Goal: Book appointment/travel/reservation

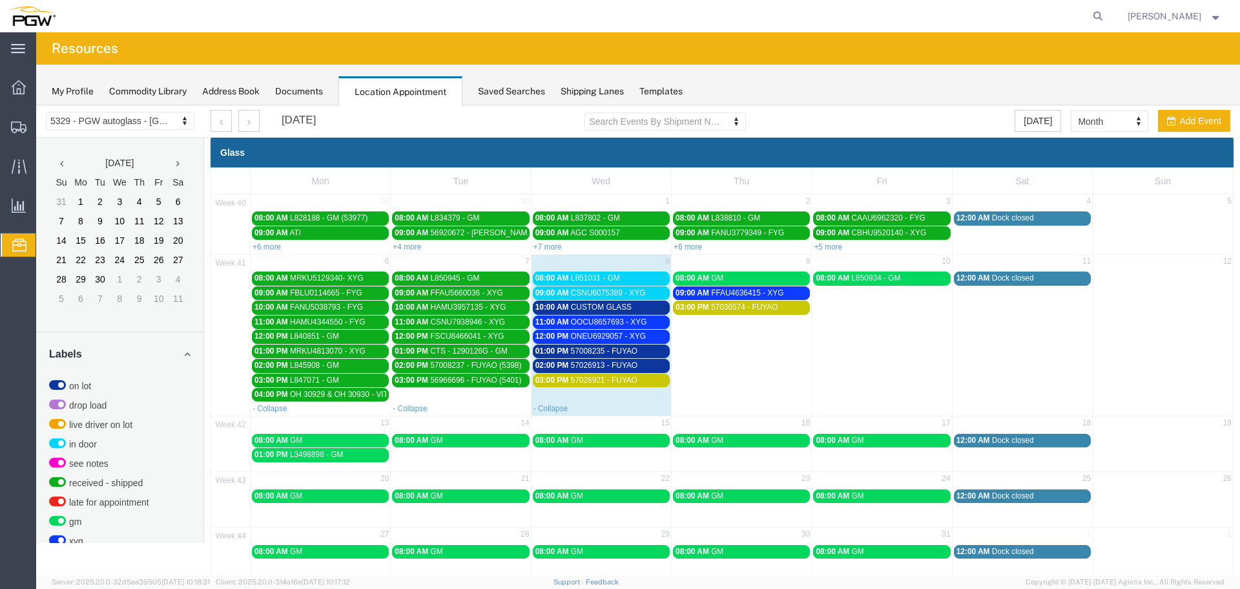
scroll to position [326, 0]
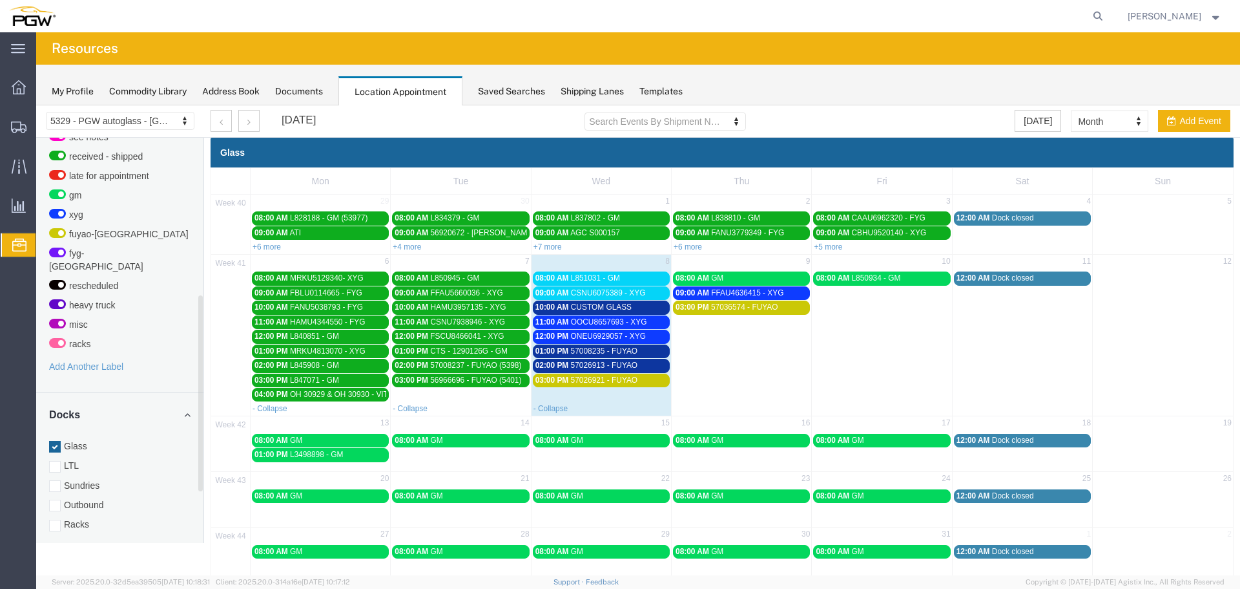
click at [408, 362] on span "02:00 PM" at bounding box center [412, 364] width 34 height 9
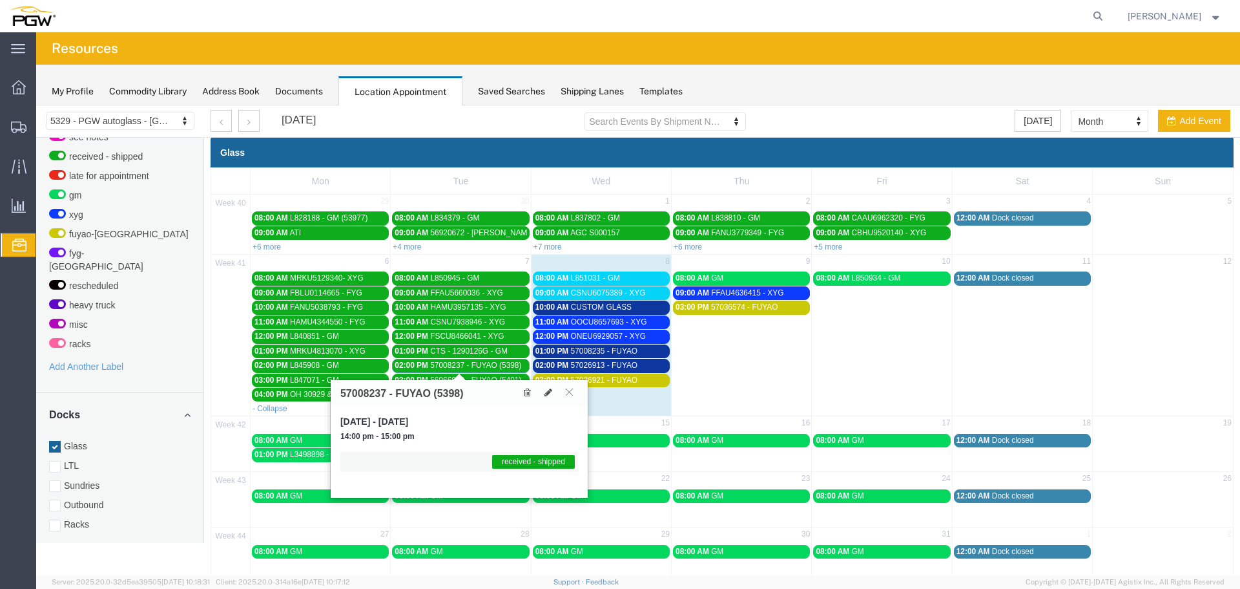
click at [408, 362] on span "02:00 PM" at bounding box center [412, 364] width 34 height 9
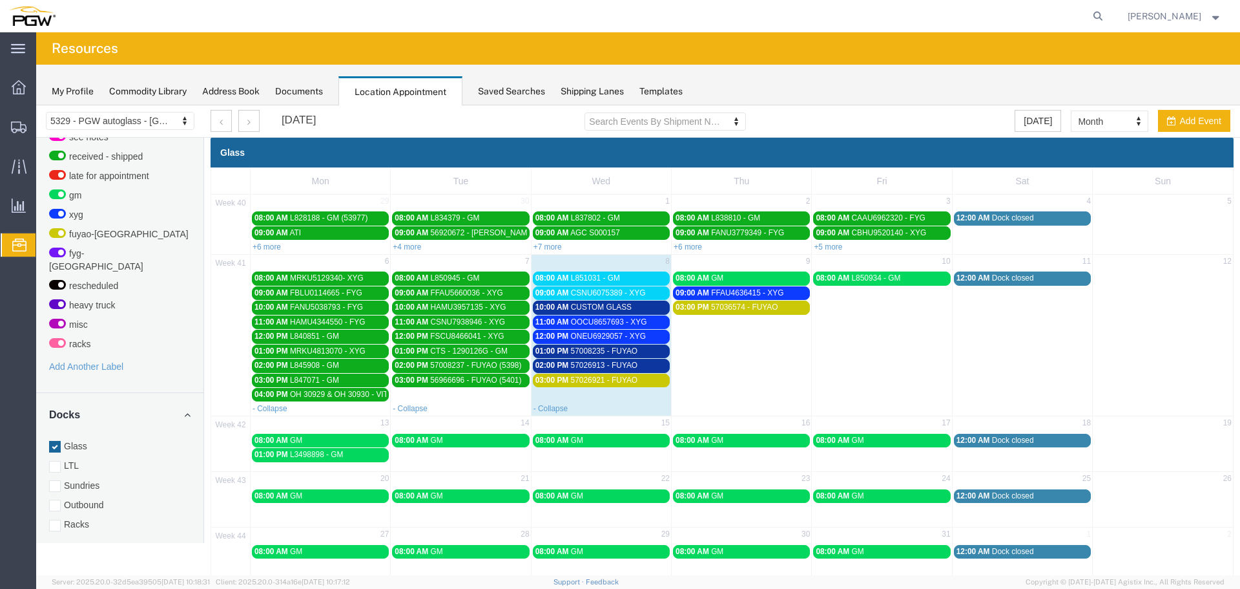
click at [571, 304] on span "CUSTOM GLASS" at bounding box center [601, 306] width 61 height 9
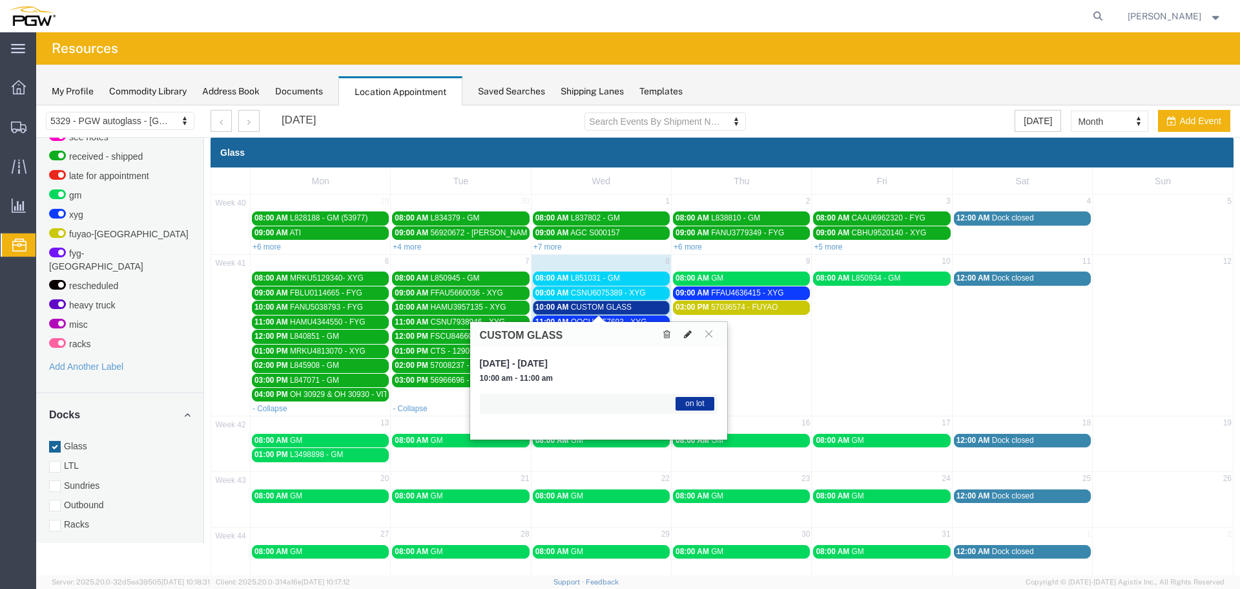
click at [683, 332] on button at bounding box center [688, 335] width 18 height 14
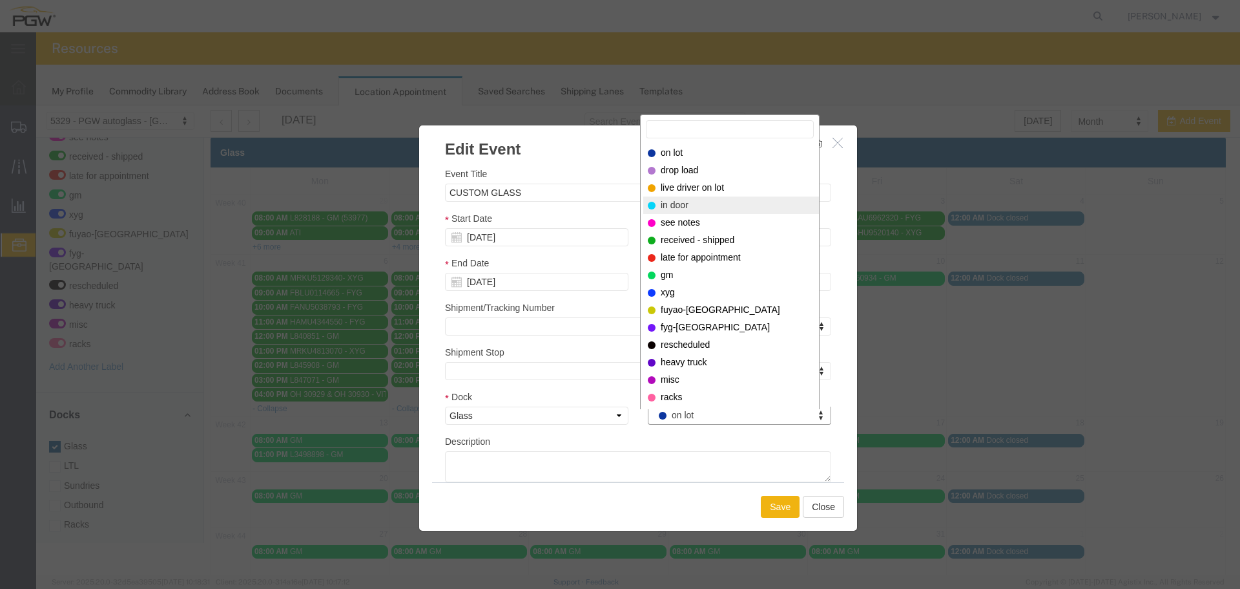
select select "220"
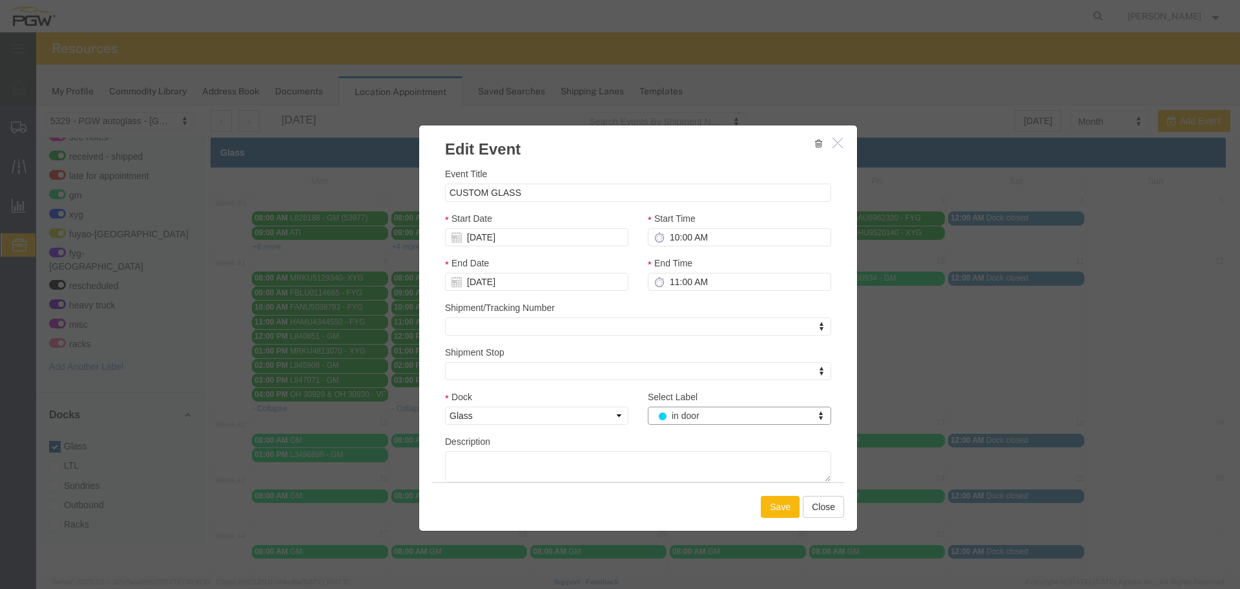
click at [764, 504] on button "Save" at bounding box center [780, 506] width 39 height 22
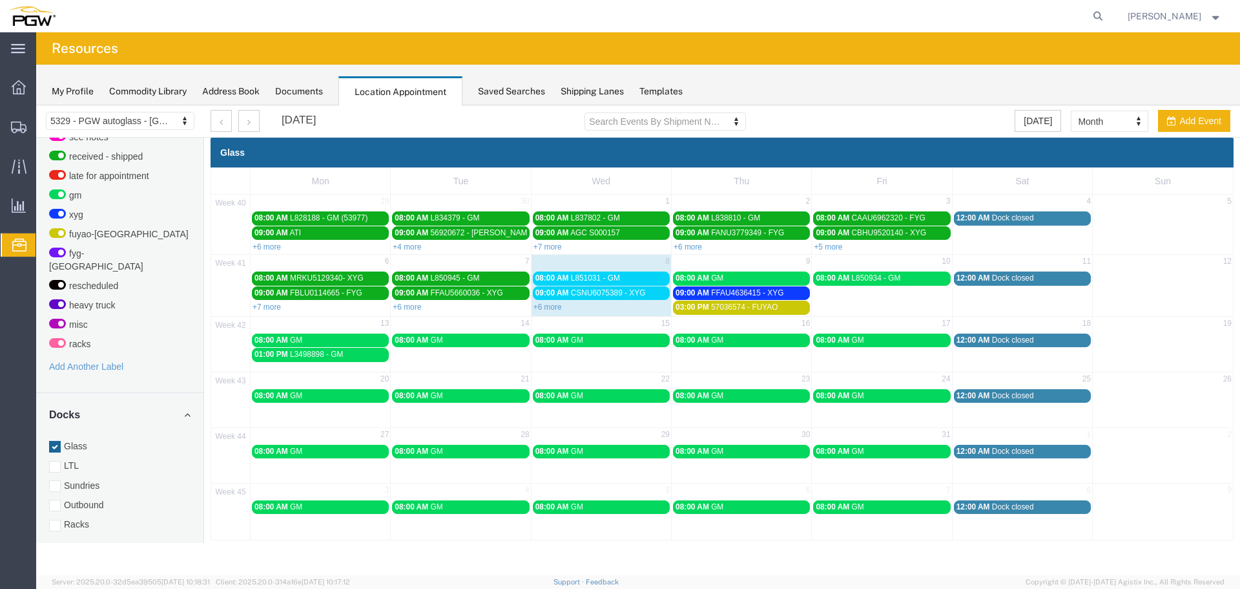
click at [621, 280] on div "08:00 AM L851031 - GM" at bounding box center [602, 278] width 132 height 10
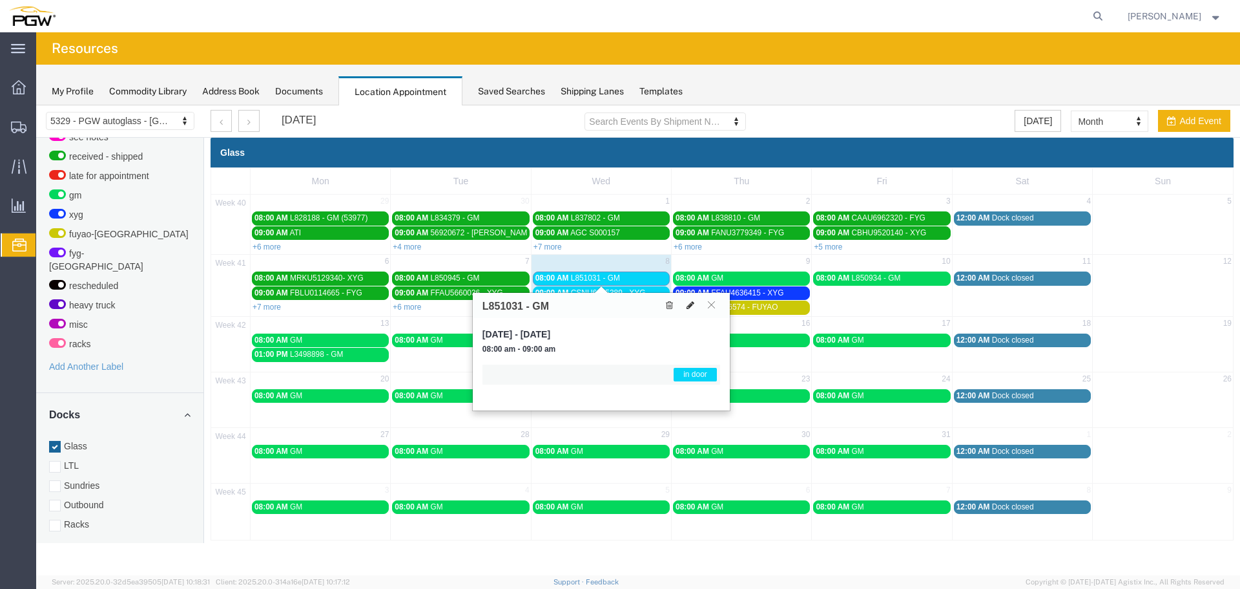
click at [689, 306] on icon at bounding box center [691, 304] width 8 height 9
select select "1"
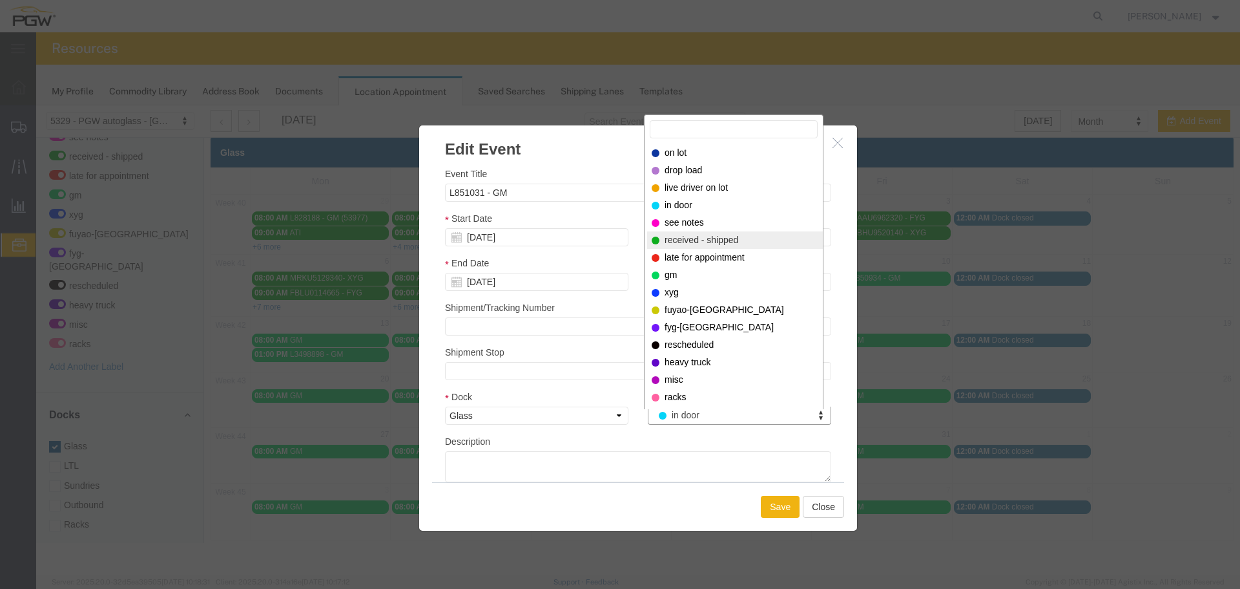
select select "200"
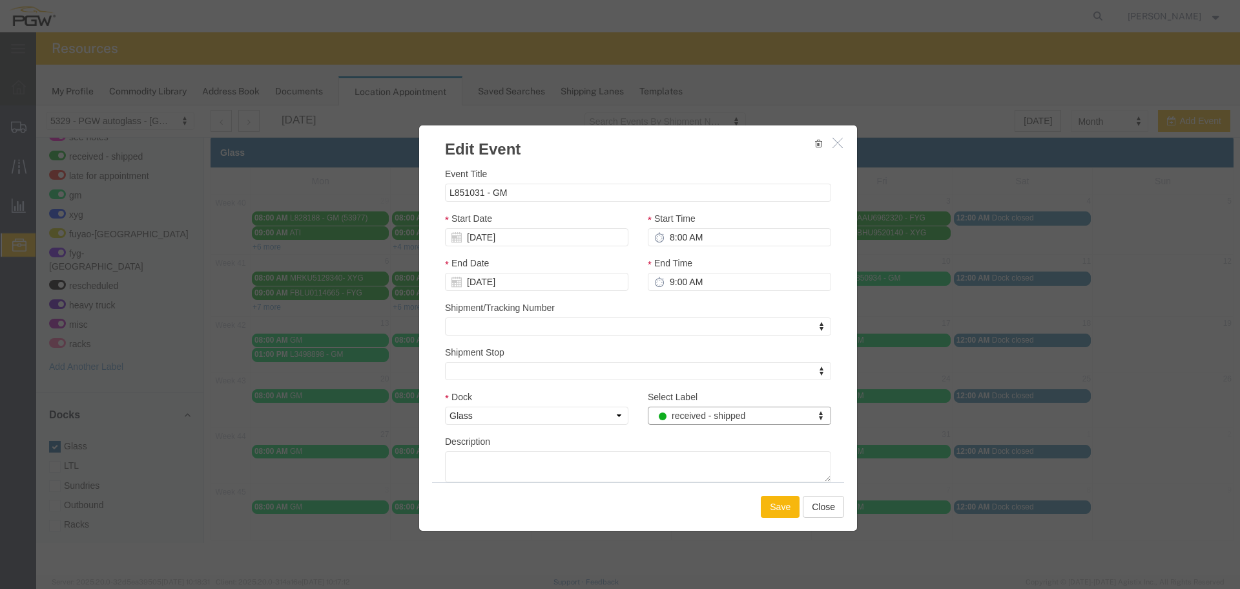
click at [769, 510] on button "Save" at bounding box center [780, 506] width 39 height 22
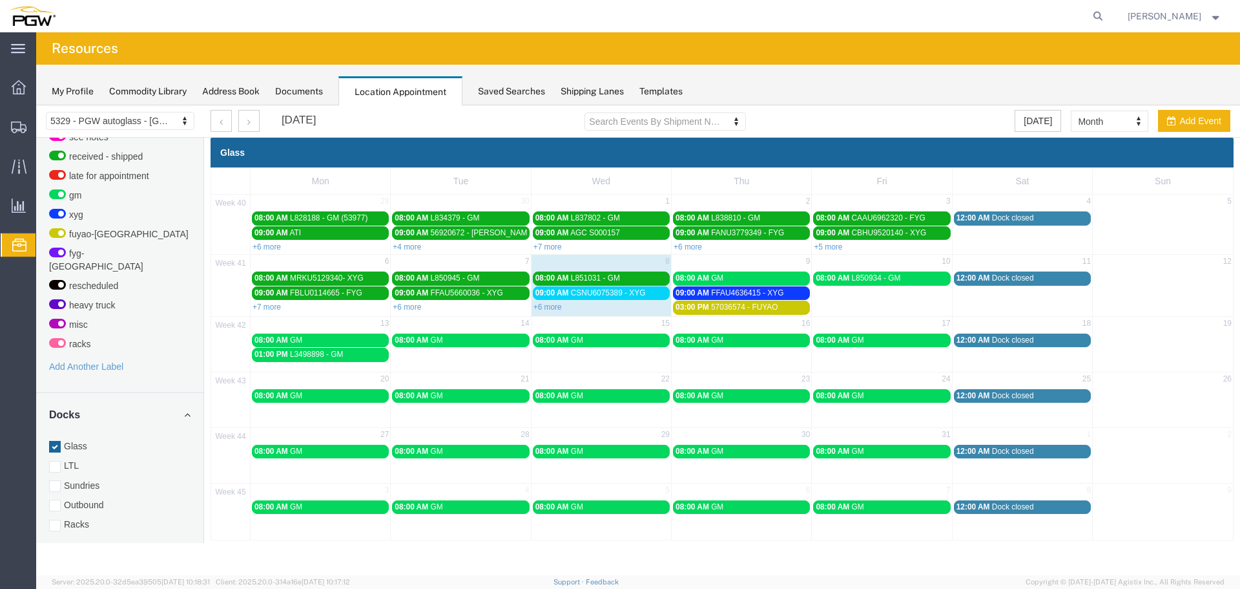
click at [547, 302] on div "+6 more" at bounding box center [602, 306] width 140 height 13
select select "1"
select select
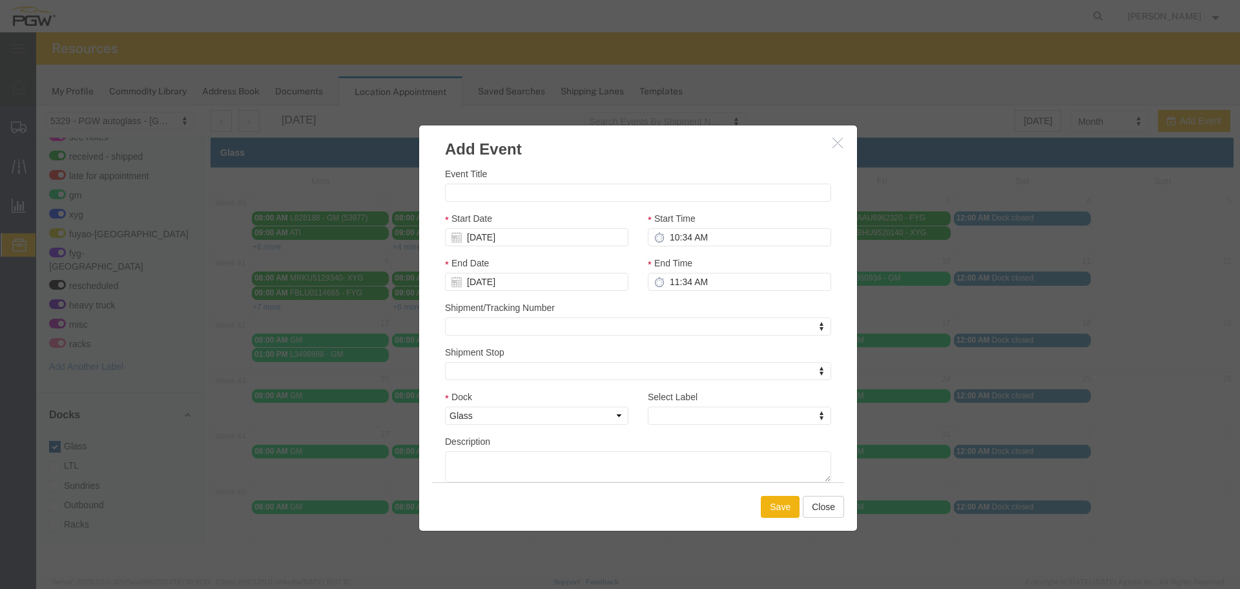
click at [837, 141] on icon "button" at bounding box center [838, 142] width 10 height 11
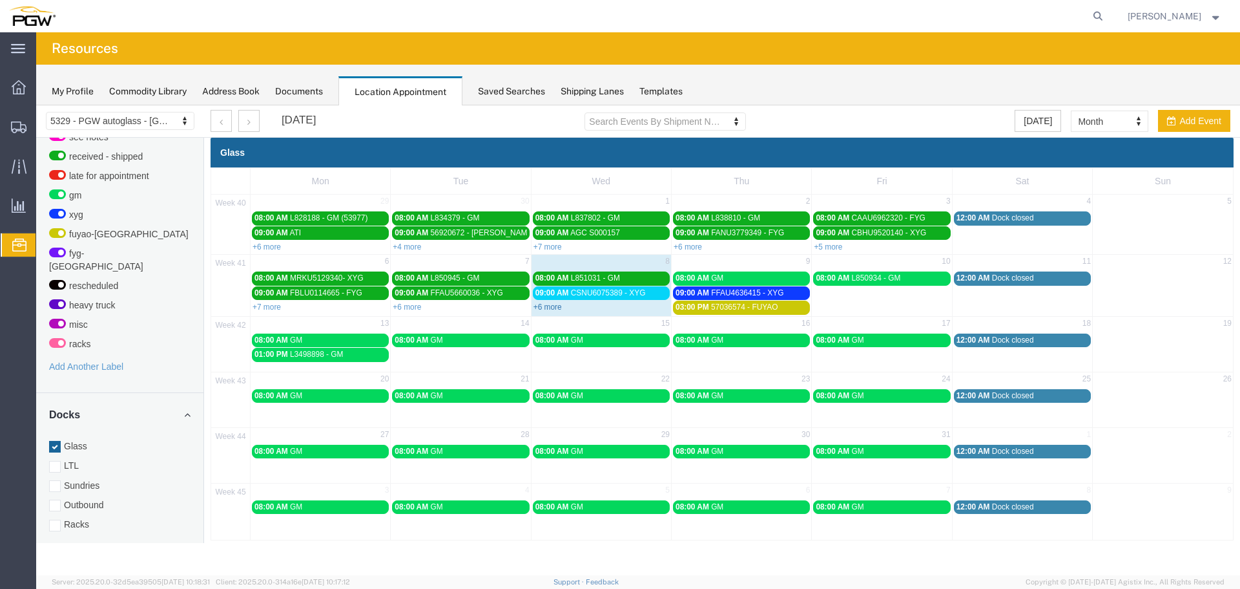
click at [550, 308] on link "+6 more" at bounding box center [548, 306] width 28 height 9
